Goal: Information Seeking & Learning: Learn about a topic

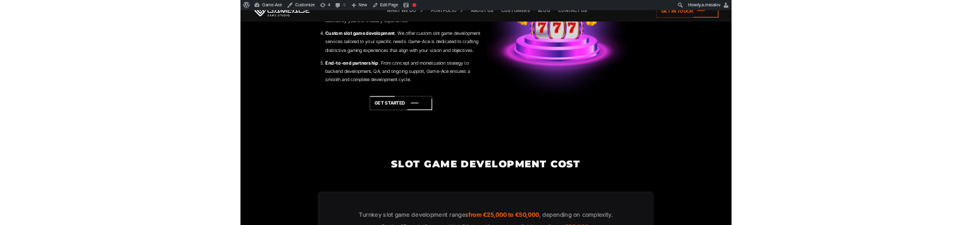
scroll to position [2340, 0]
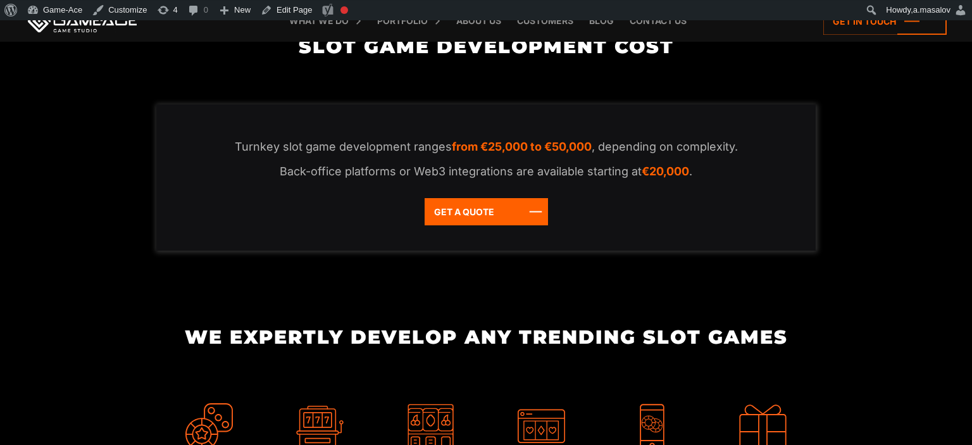
scroll to position [2607, 0]
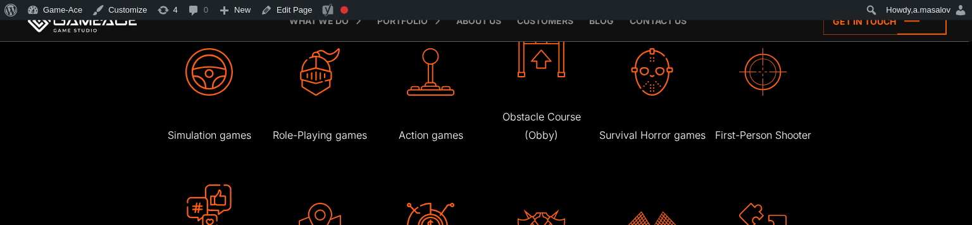
scroll to position [2388, 0]
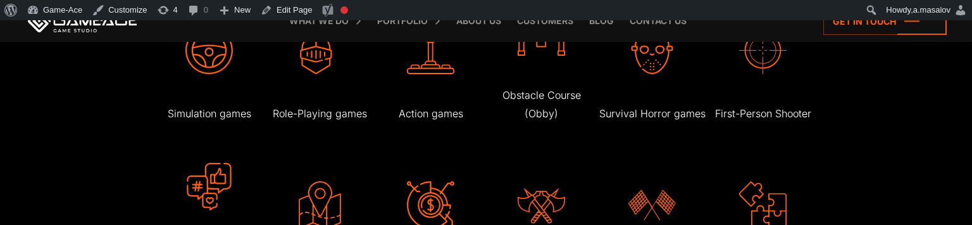
scroll to position [2406, 0]
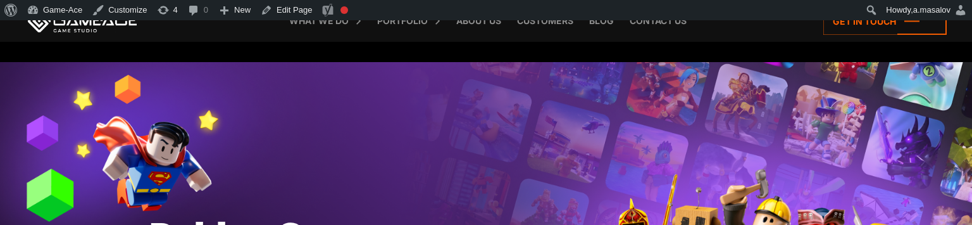
scroll to position [200, 0]
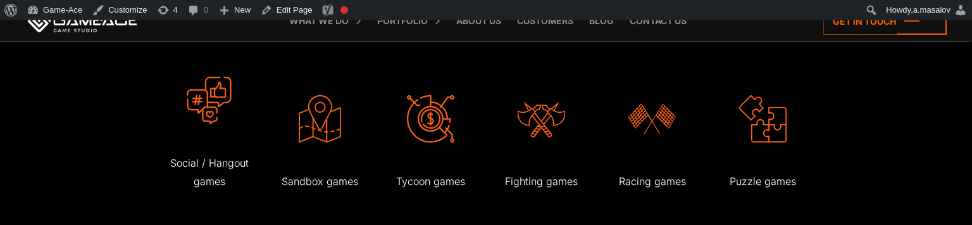
scroll to position [2473, 0]
